Goal: Check status: Check status

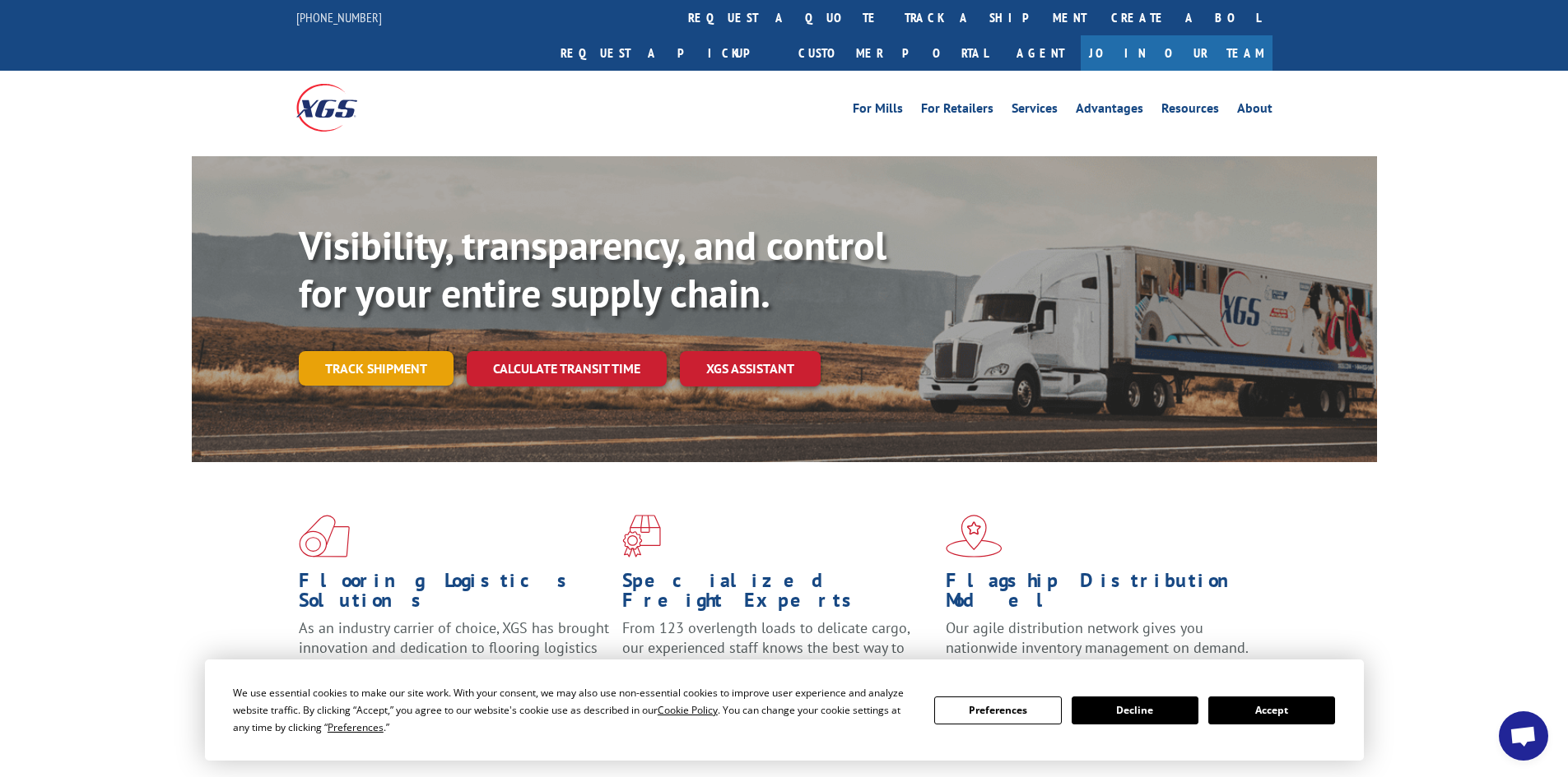
click at [425, 352] on div "Visibility, transparency, and control for your entire supply chain. Track shipm…" at bounding box center [838, 337] width 1078 height 230
click at [423, 351] on link "Track shipment" at bounding box center [376, 368] width 155 height 35
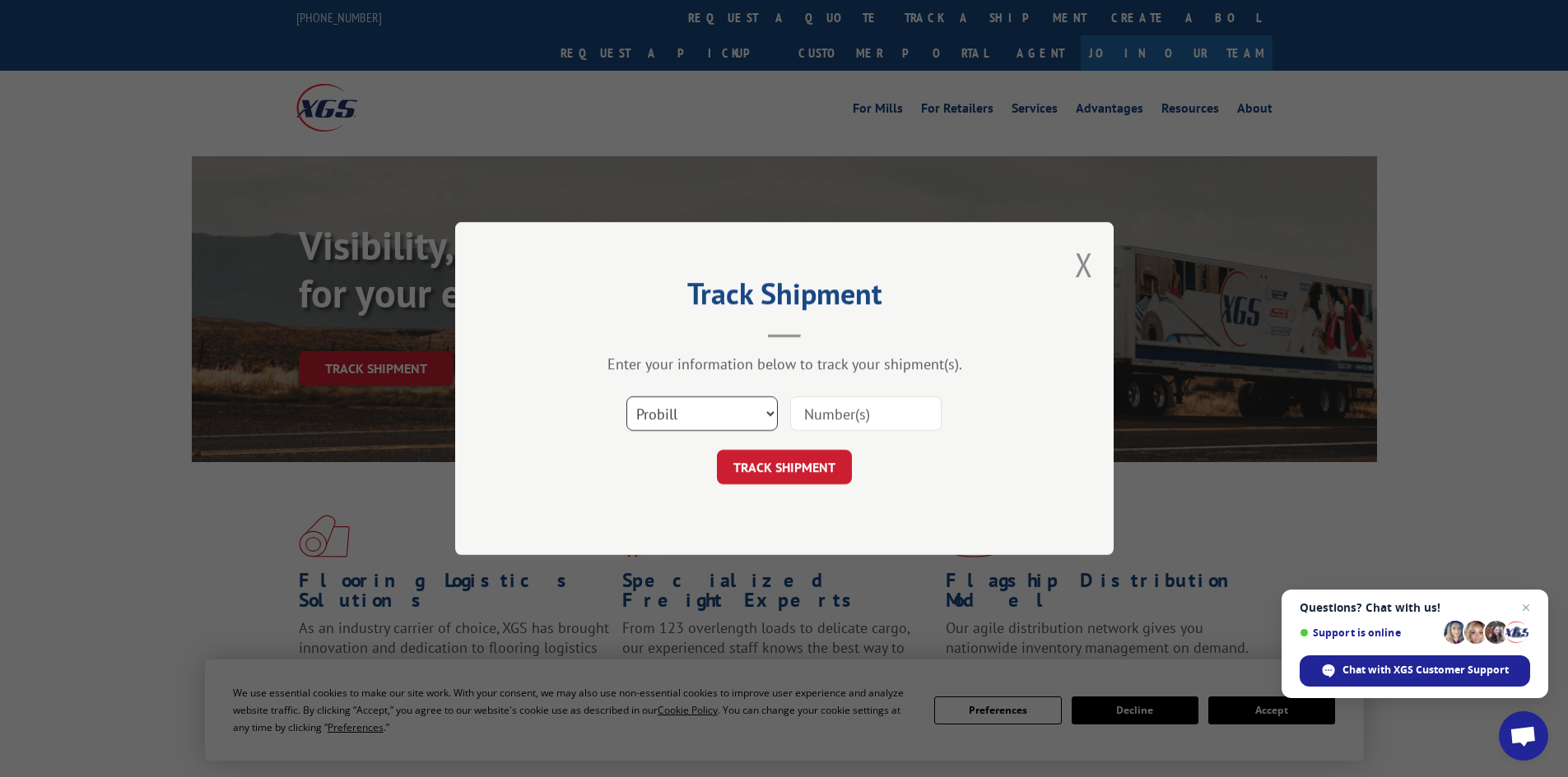
click at [732, 420] on select "Select category... Probill BOL PO" at bounding box center [702, 413] width 152 height 35
select select "po"
click at [627, 397] on select "Select category... Probill BOL PO" at bounding box center [702, 413] width 152 height 35
click at [899, 423] on input at bounding box center [866, 413] width 152 height 35
paste input "08524334"
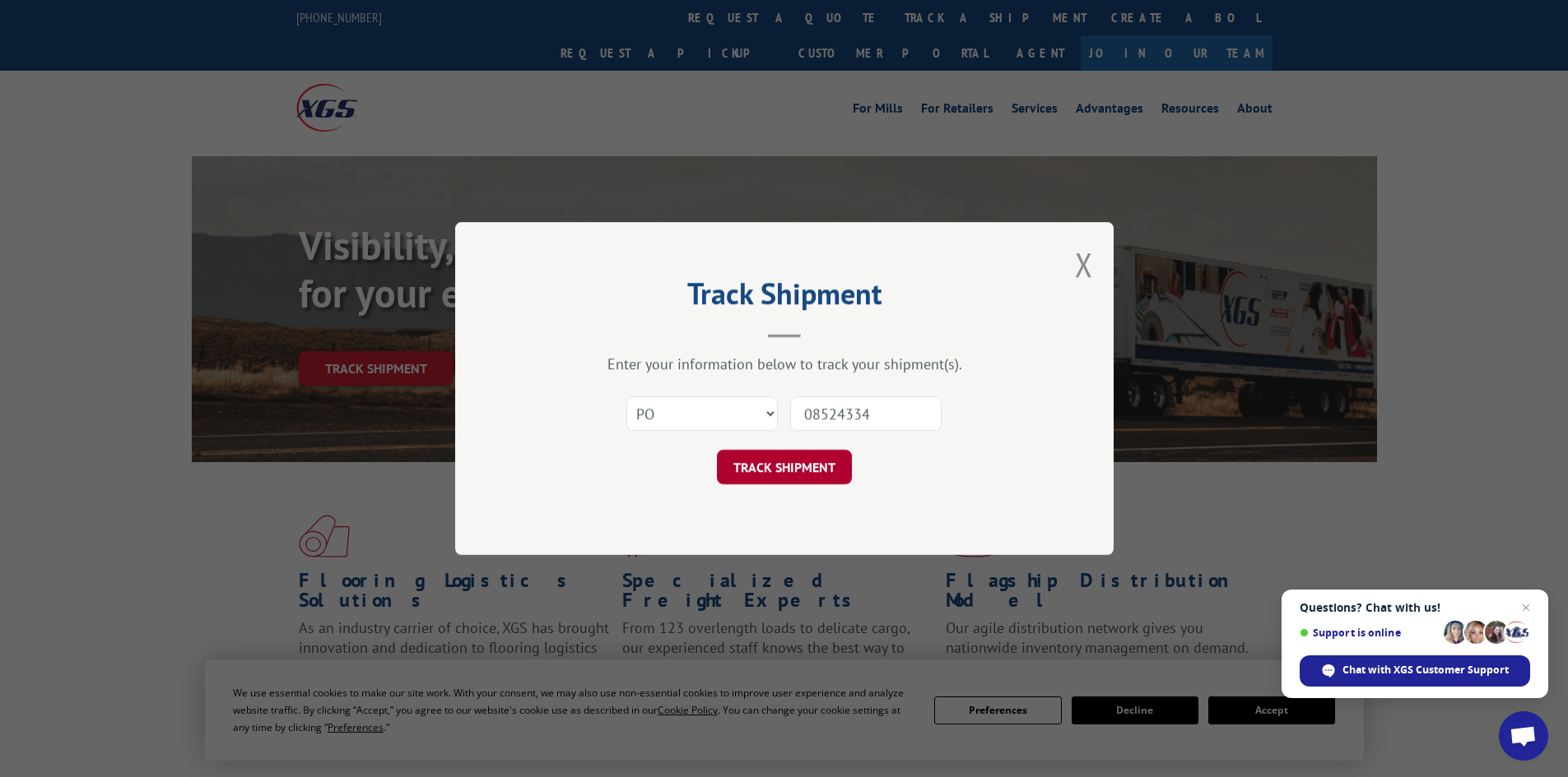
type input "08524334"
click at [810, 470] on button "TRACK SHIPMENT" at bounding box center [784, 467] width 135 height 35
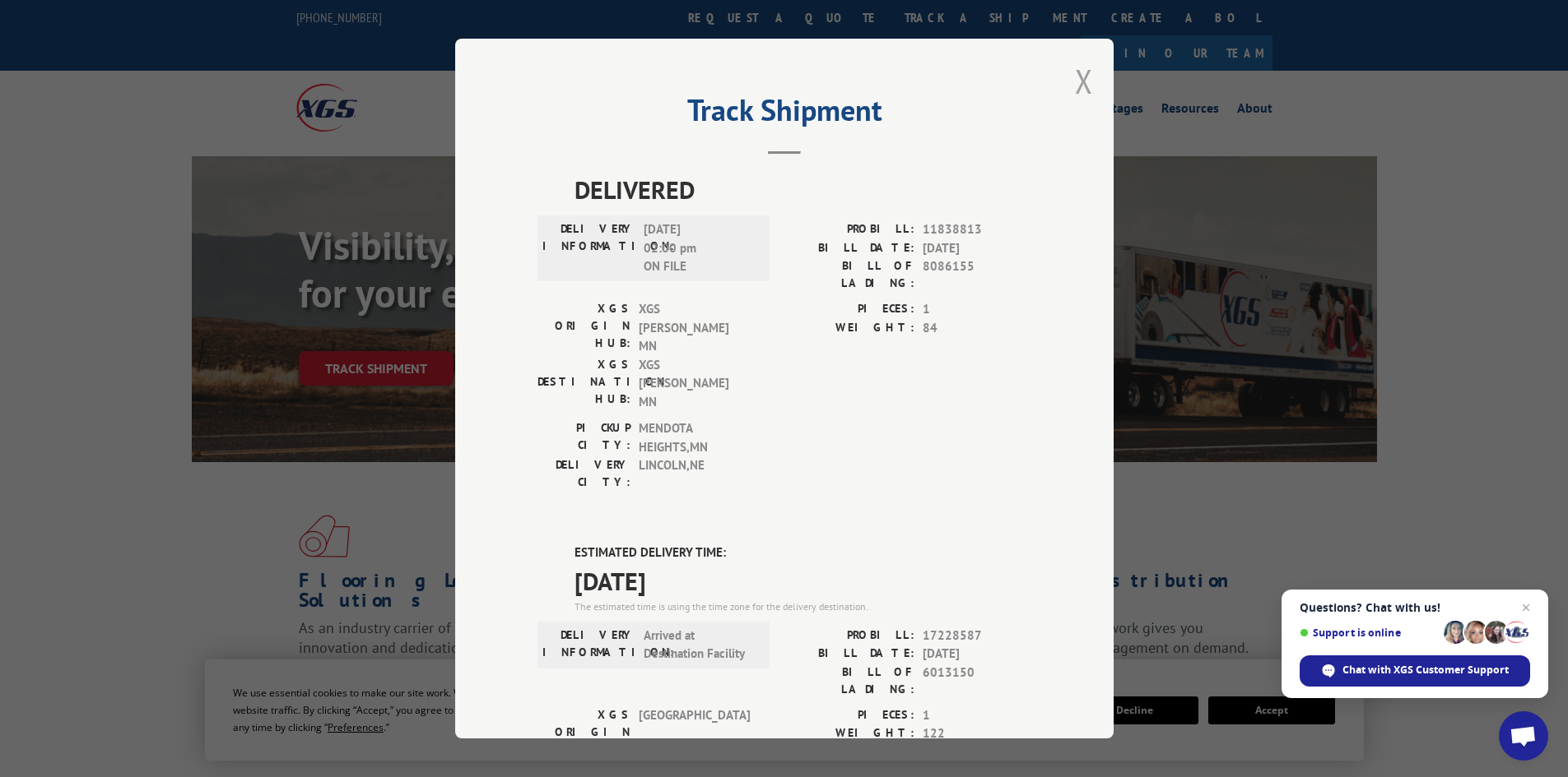
click at [1075, 89] on button "Close modal" at bounding box center [1084, 81] width 18 height 43
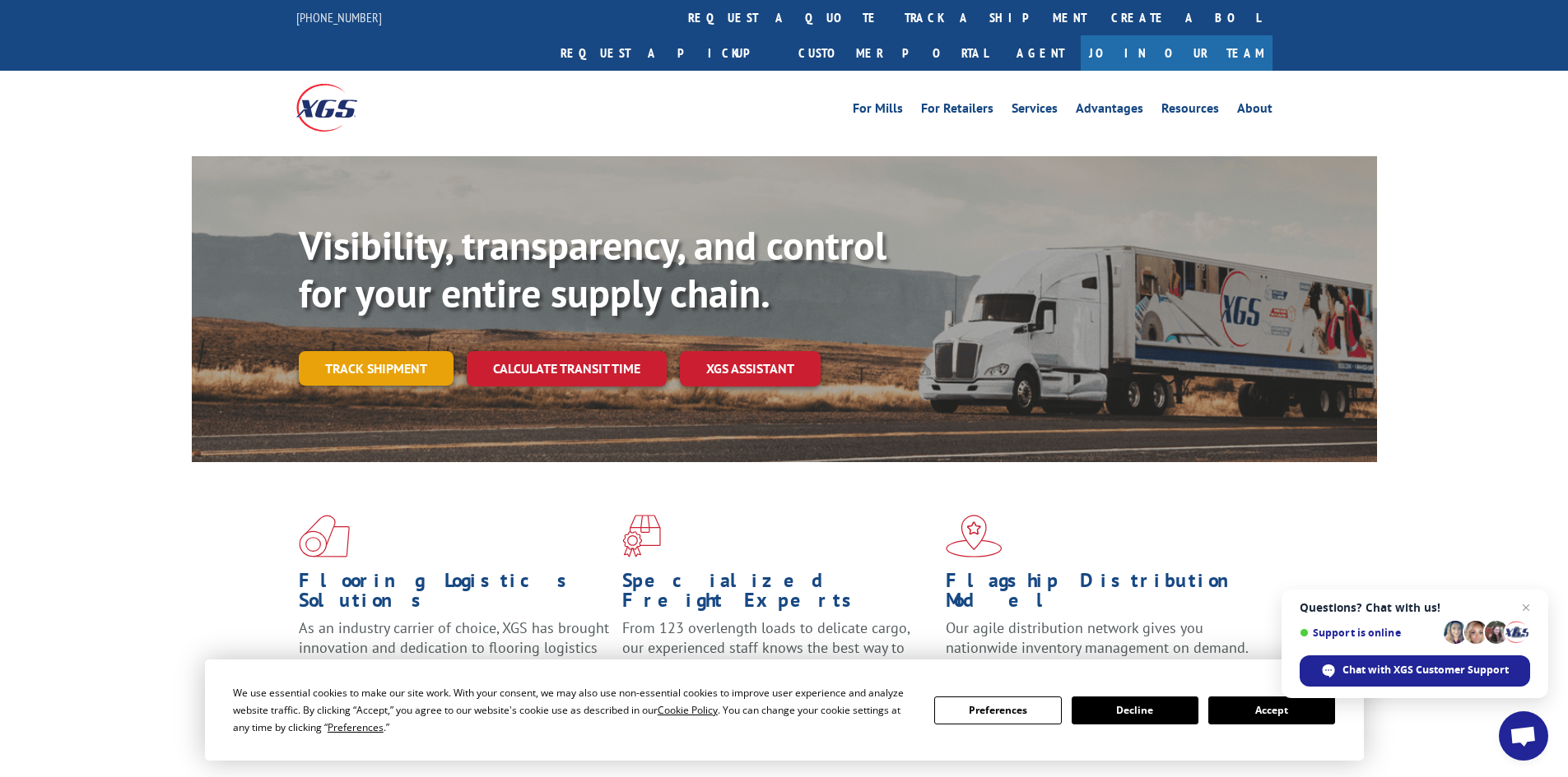
click at [338, 351] on link "Track shipment" at bounding box center [376, 368] width 155 height 35
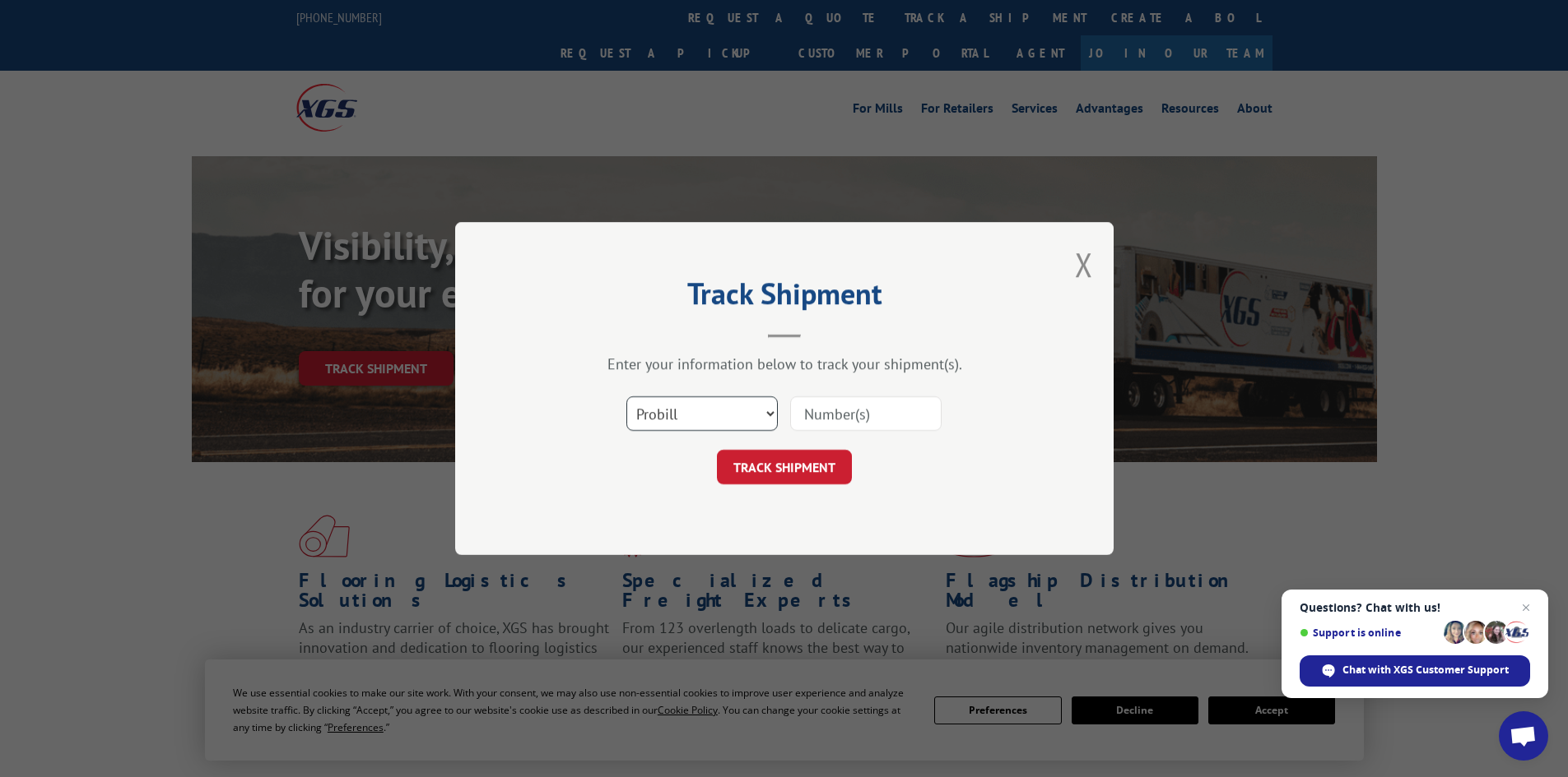
click at [687, 402] on select "Select category... Probill BOL PO" at bounding box center [702, 413] width 152 height 35
select select "bol"
click at [627, 397] on select "Select category... Probill BOL PO" at bounding box center [702, 413] width 152 height 35
click at [851, 425] on input at bounding box center [866, 413] width 152 height 35
type input "6013150"
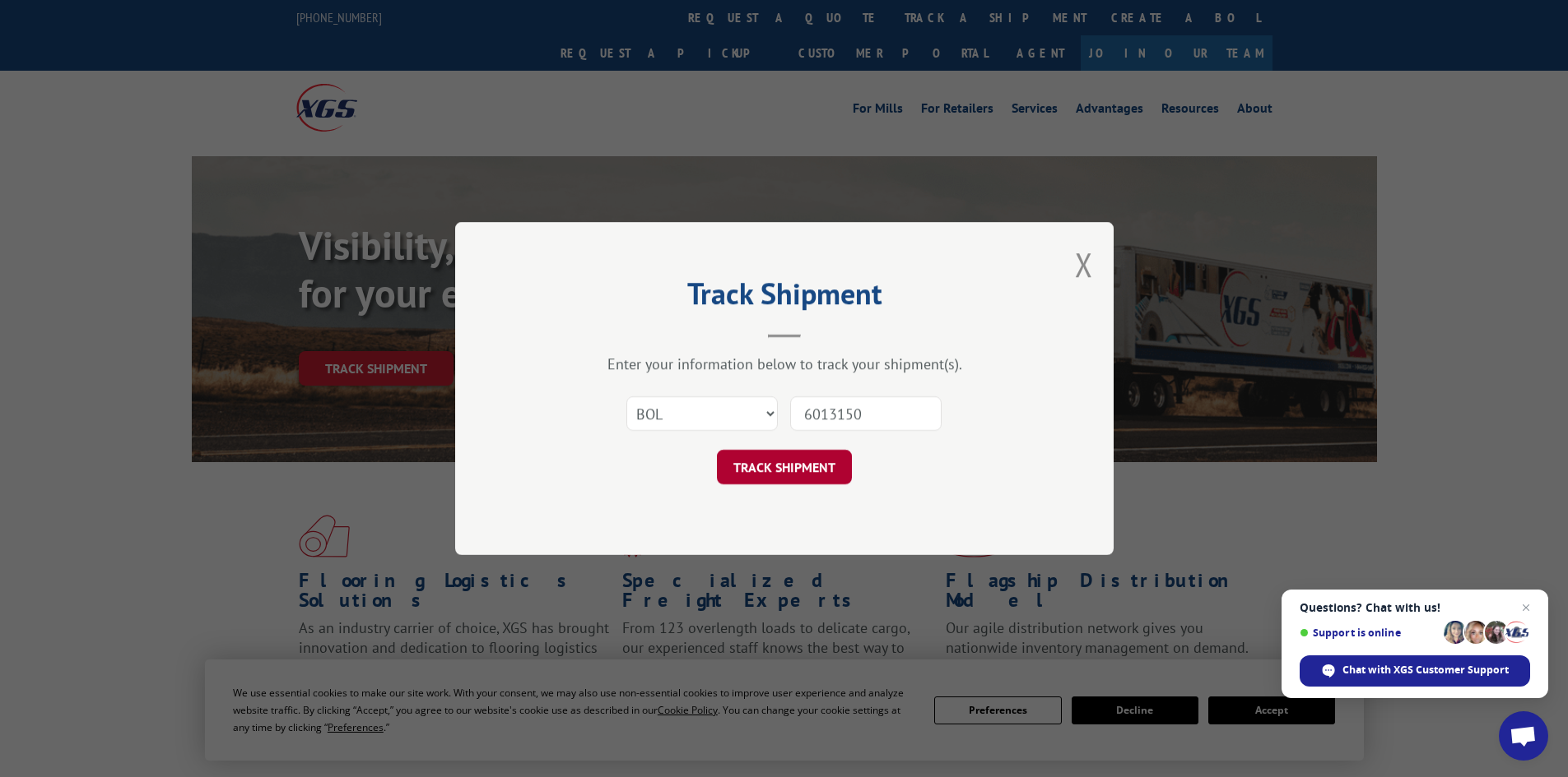
click at [824, 455] on button "TRACK SHIPMENT" at bounding box center [784, 467] width 135 height 35
